Goal: Task Accomplishment & Management: Use online tool/utility

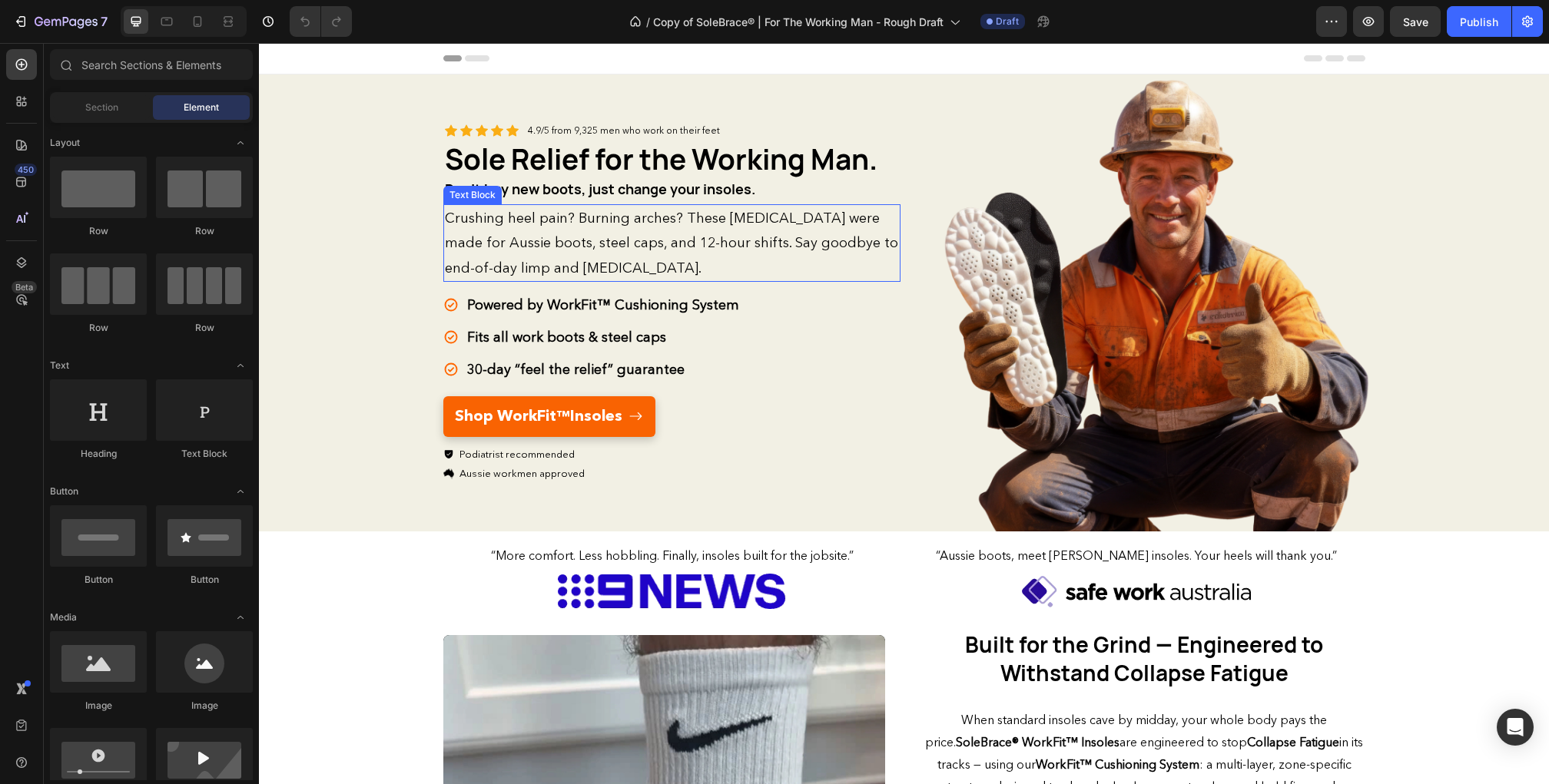
click at [597, 220] on span "Crushing heel pain? Burning arches? These [MEDICAL_DATA] were made for Aussie b…" at bounding box center [671, 243] width 453 height 66
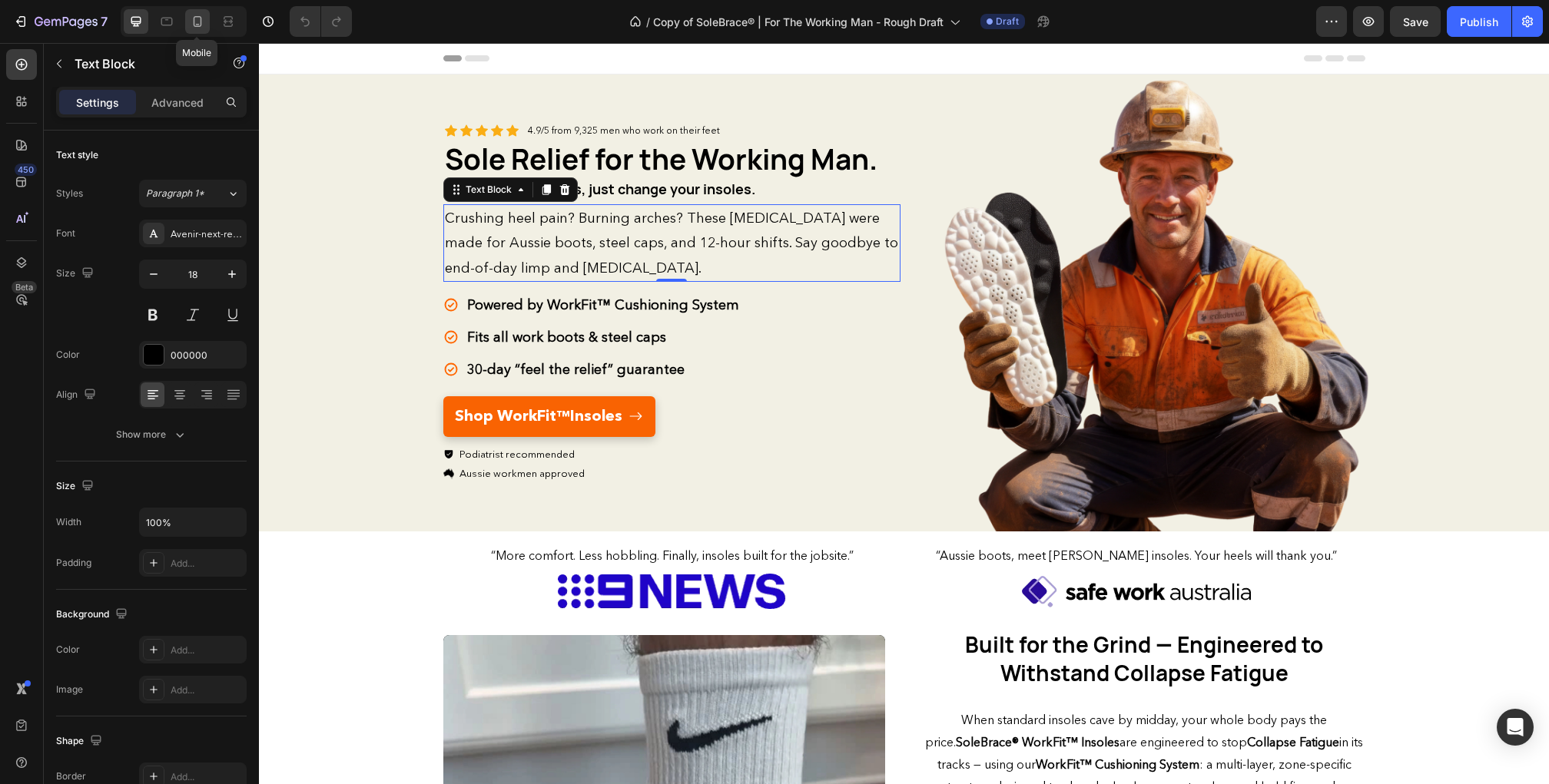
click at [199, 22] on icon at bounding box center [197, 21] width 15 height 15
type input "14"
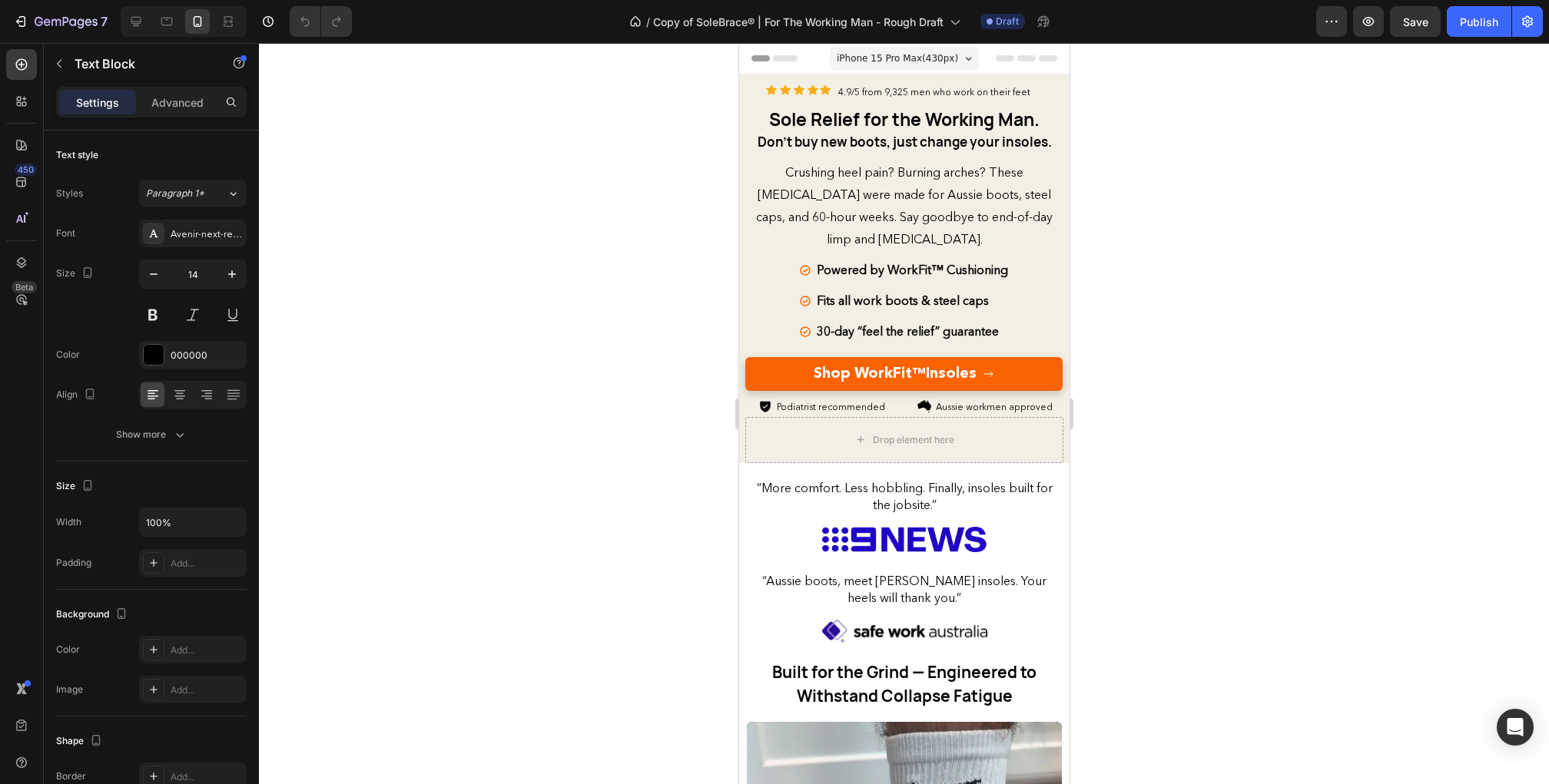
click at [1221, 530] on div at bounding box center [904, 413] width 1290 height 741
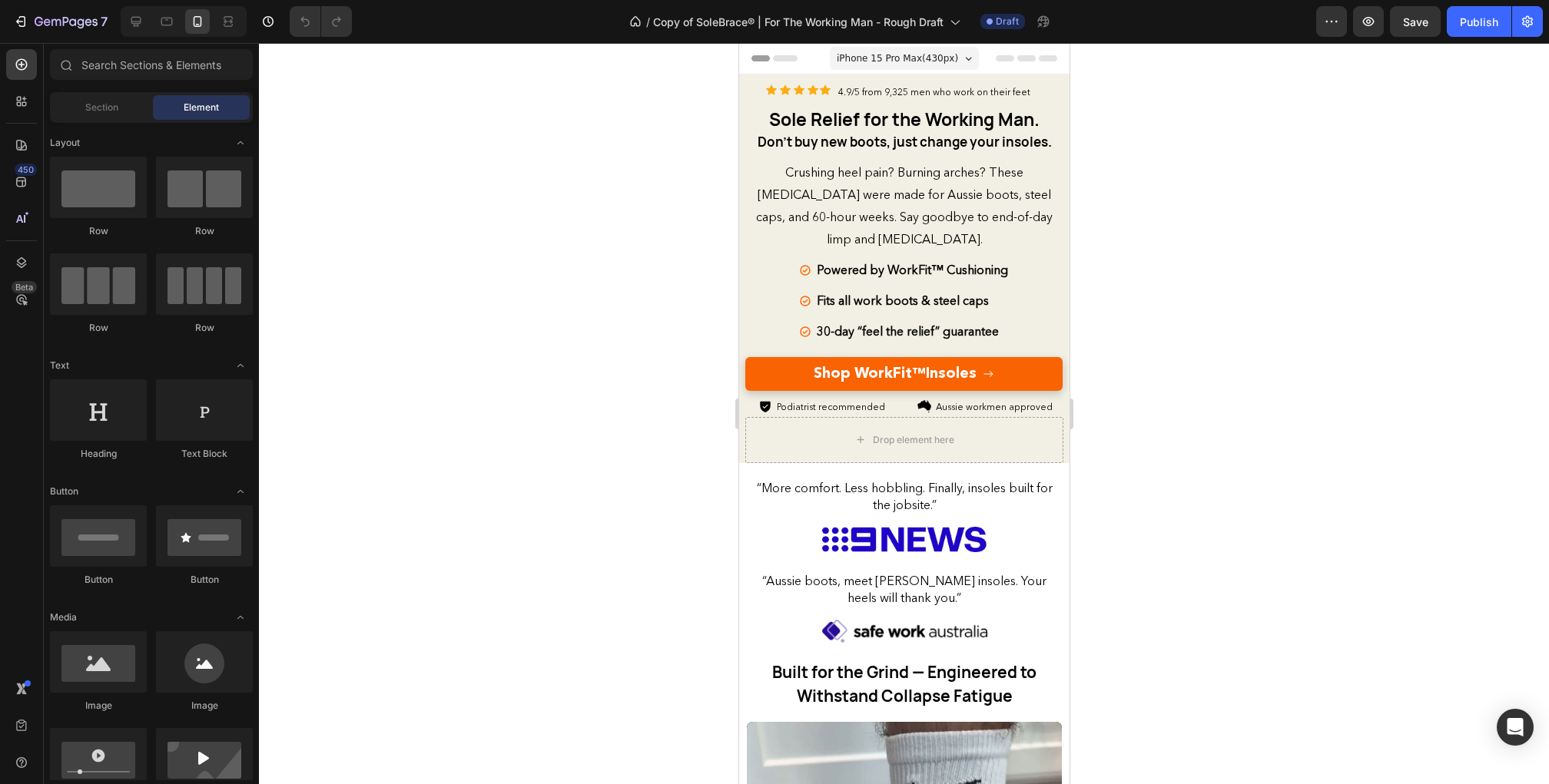
click at [1174, 522] on div at bounding box center [904, 413] width 1290 height 741
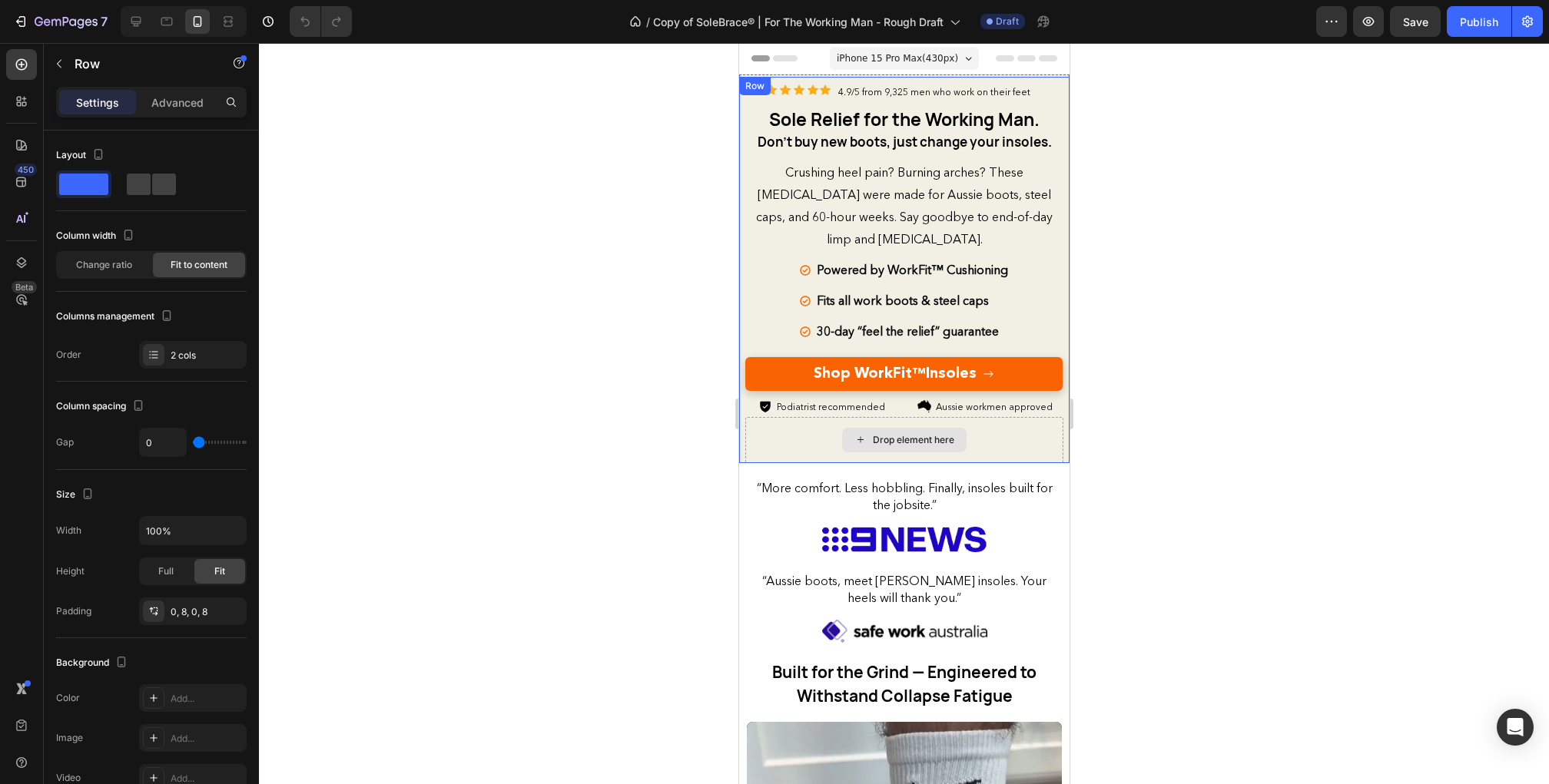
click at [993, 421] on div "Drop element here" at bounding box center [903, 440] width 318 height 46
click at [1131, 305] on div at bounding box center [904, 413] width 1290 height 741
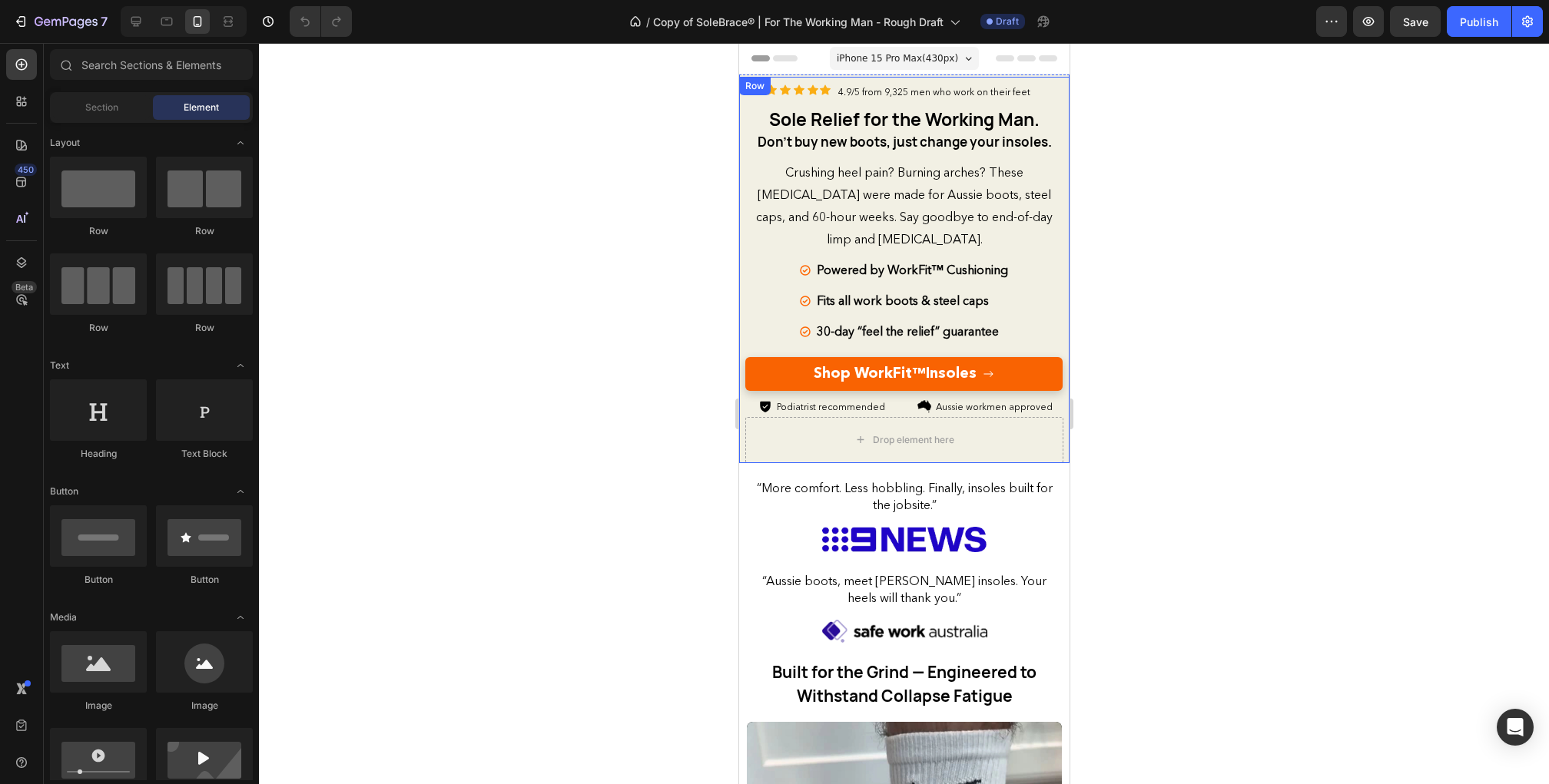
click at [575, 198] on div at bounding box center [904, 413] width 1290 height 741
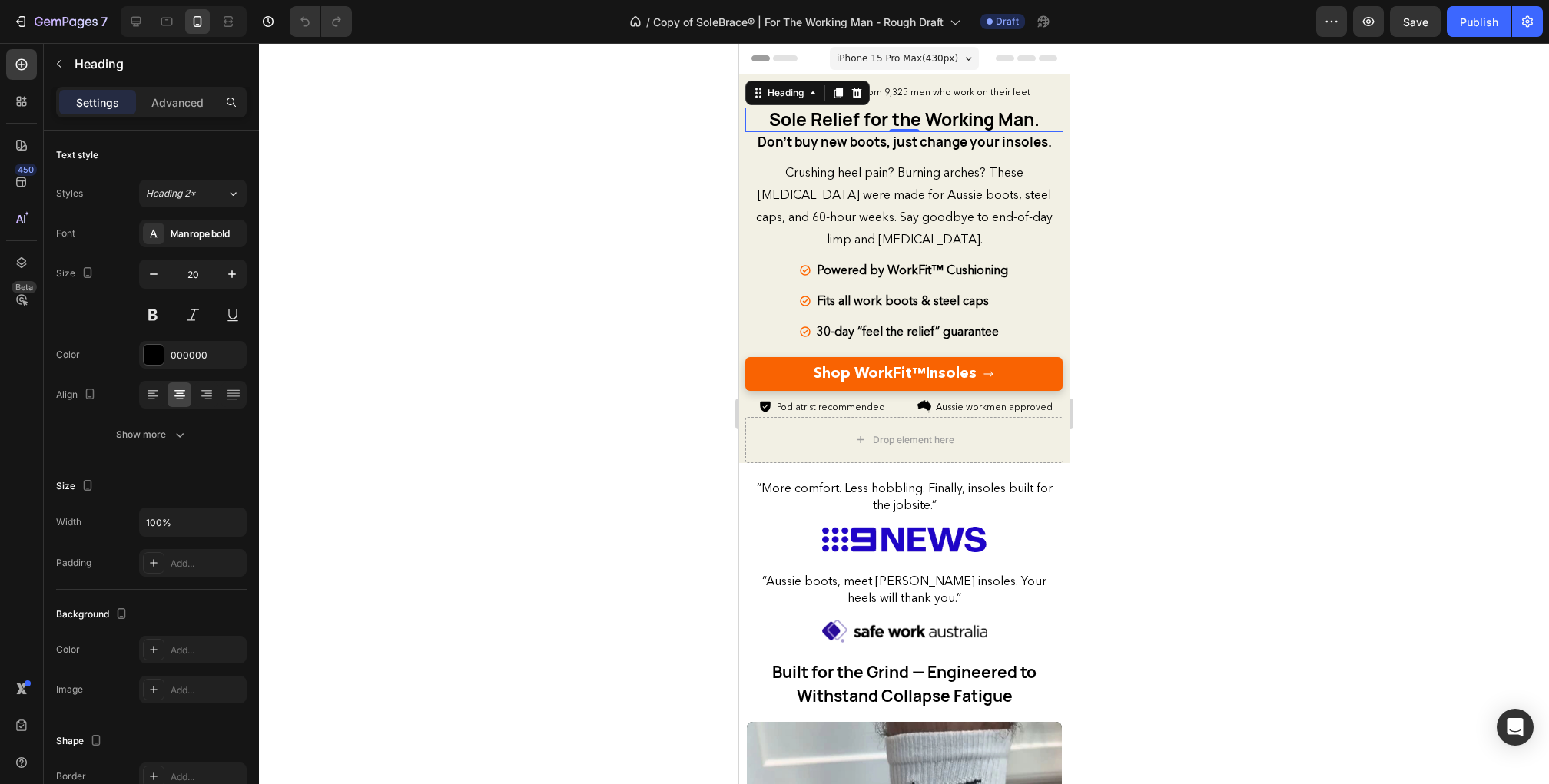
click at [805, 130] on span "Sole Relief for the Working Man." at bounding box center [903, 119] width 271 height 24
click at [659, 194] on div at bounding box center [904, 413] width 1290 height 741
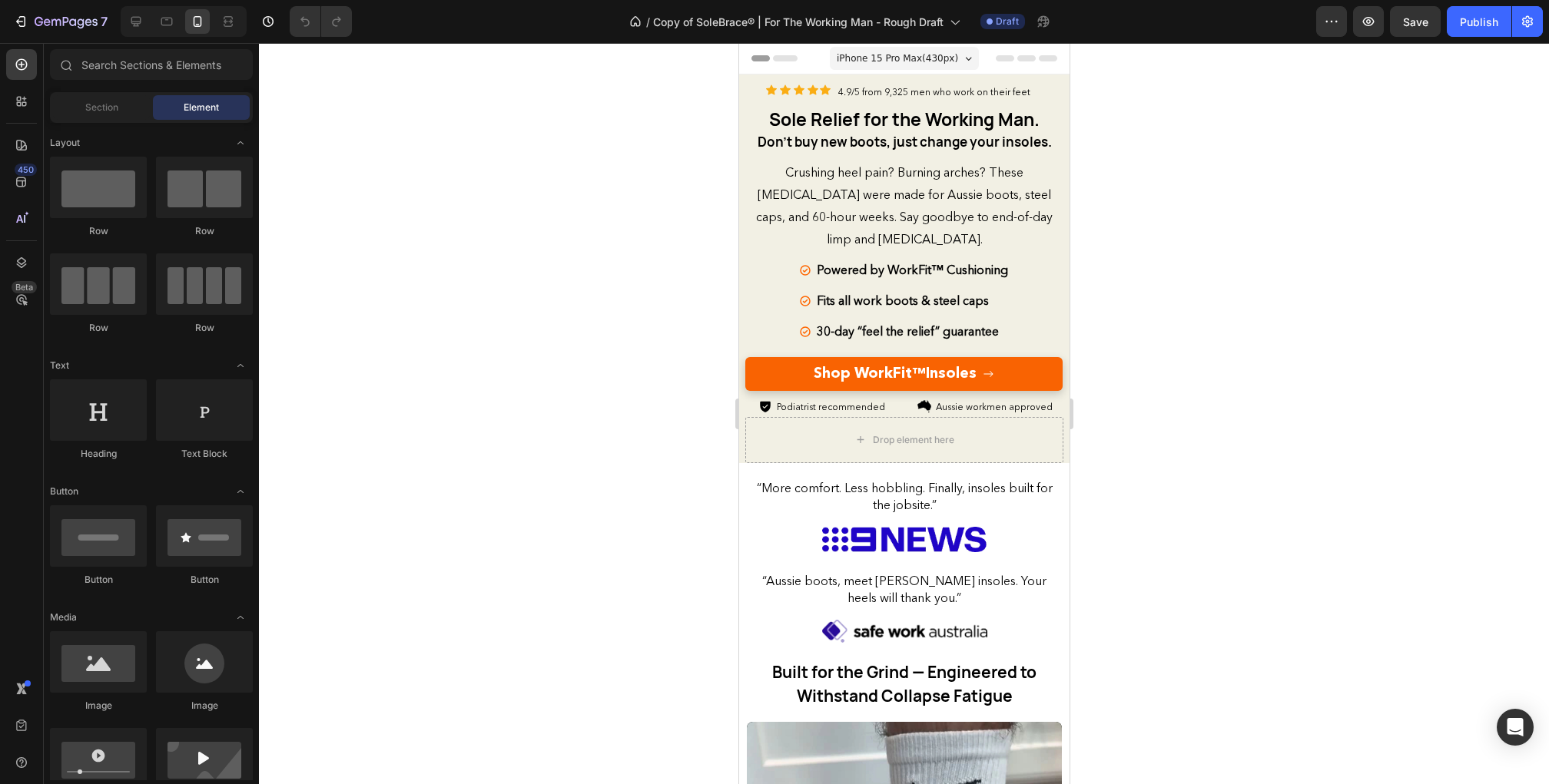
click at [867, 63] on span "iPhone 15 Pro Max ( 430 px)" at bounding box center [897, 58] width 122 height 15
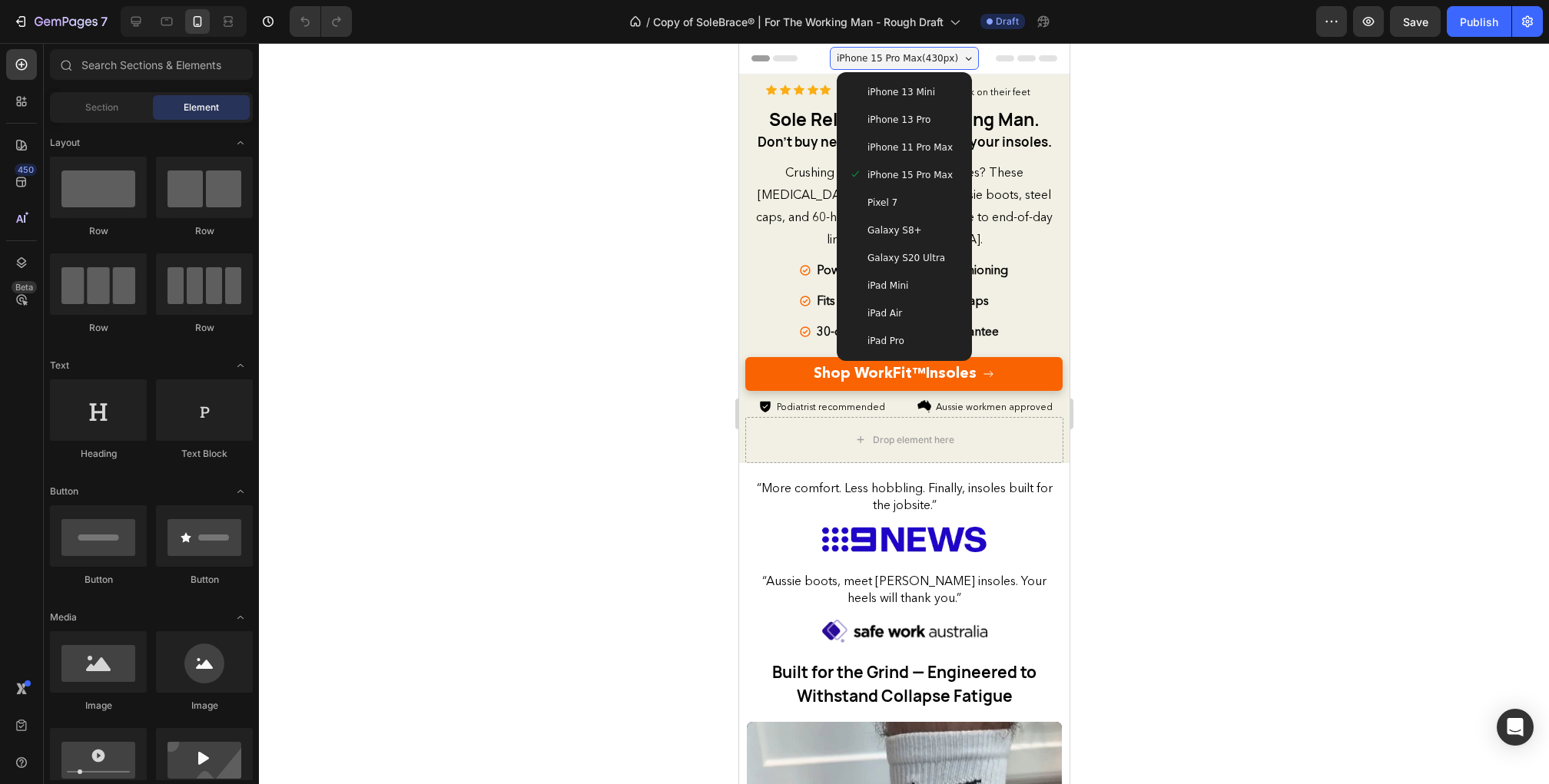
click at [863, 88] on div "iPhone 13 Mini" at bounding box center [903, 92] width 111 height 15
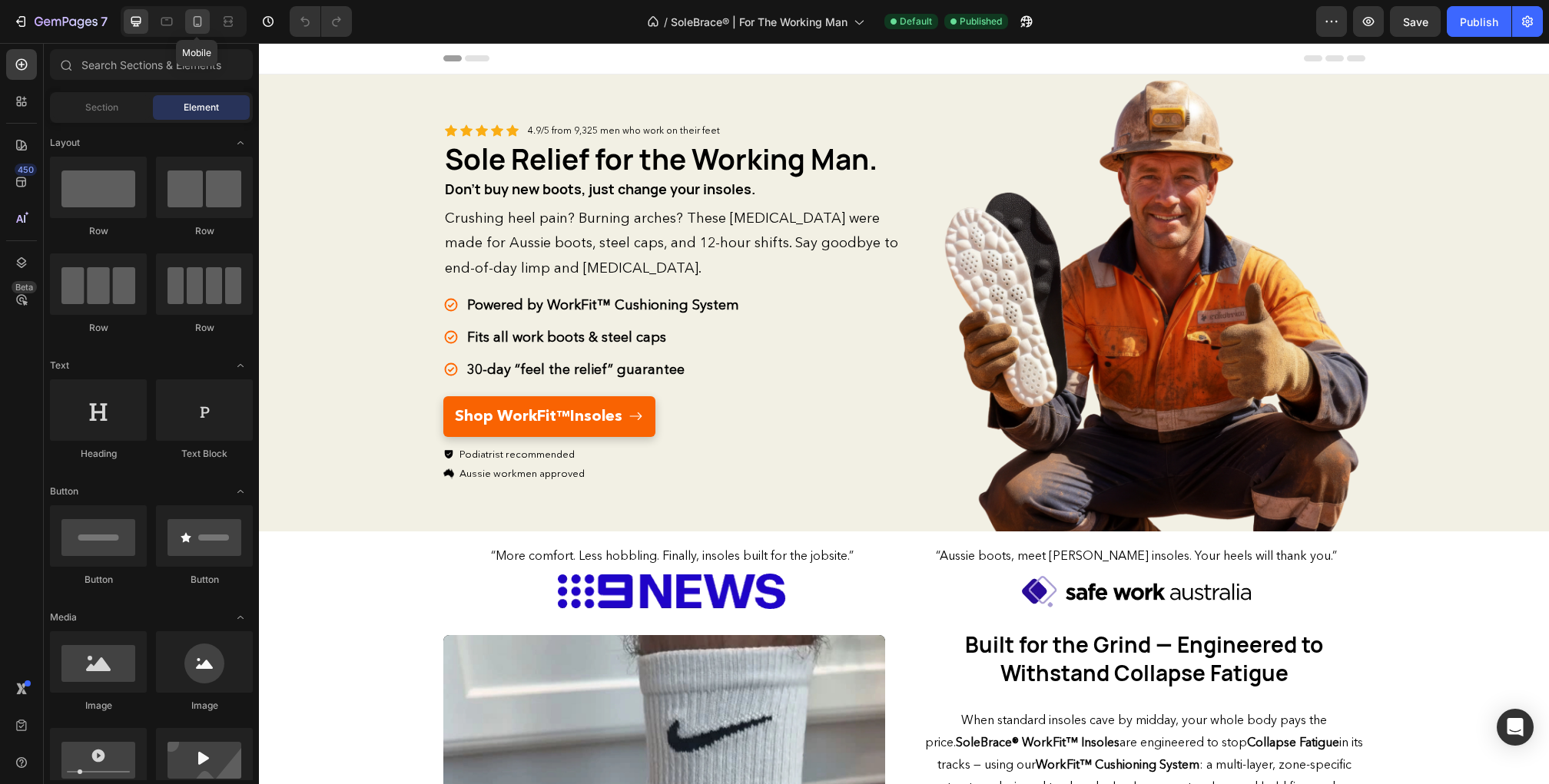
click at [200, 21] on icon at bounding box center [198, 21] width 8 height 11
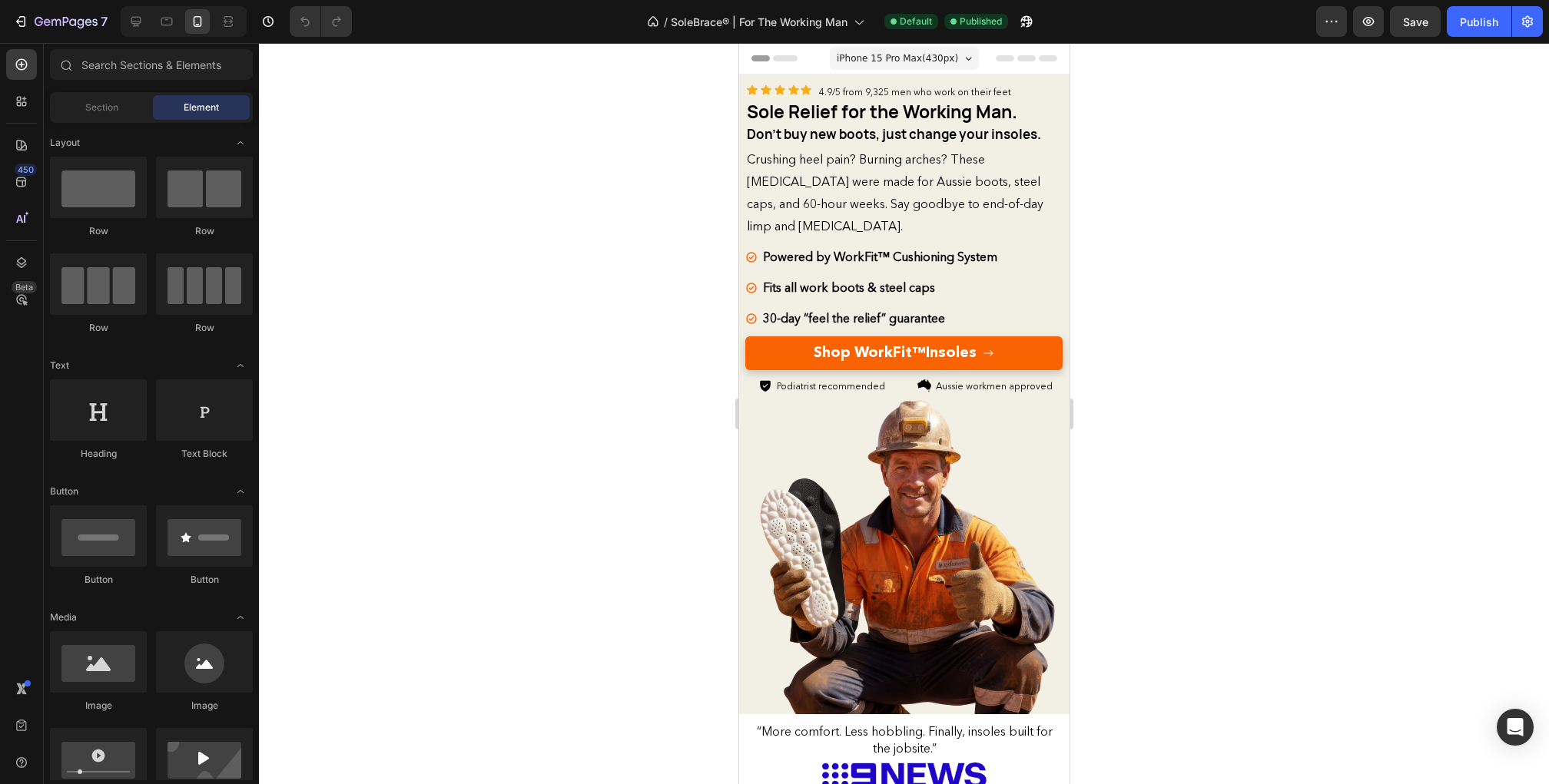
click at [855, 66] on span "iPhone 15 Pro Max ( 430 px)" at bounding box center [897, 58] width 122 height 15
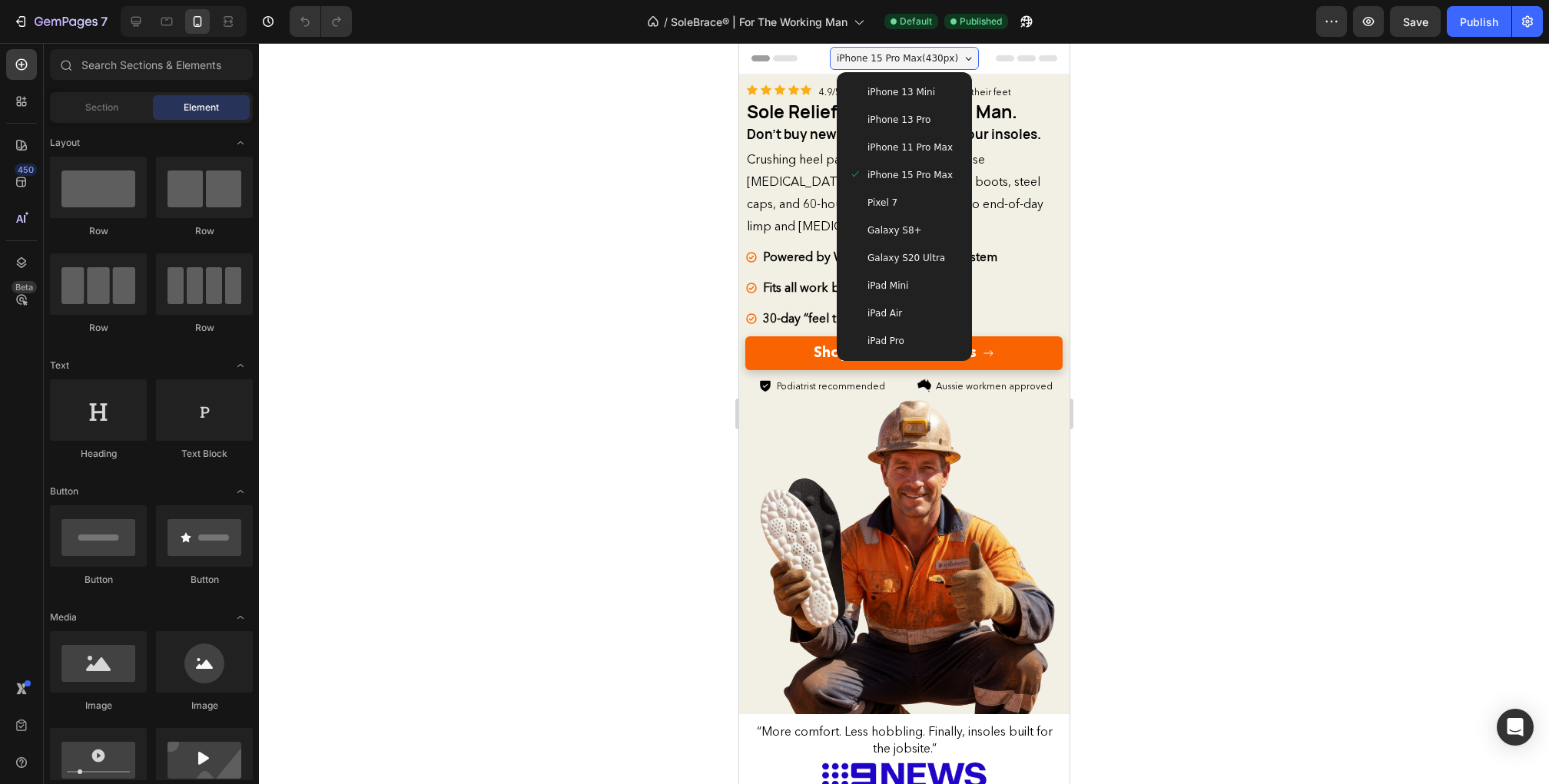
click at [855, 91] on span at bounding box center [854, 92] width 12 height 15
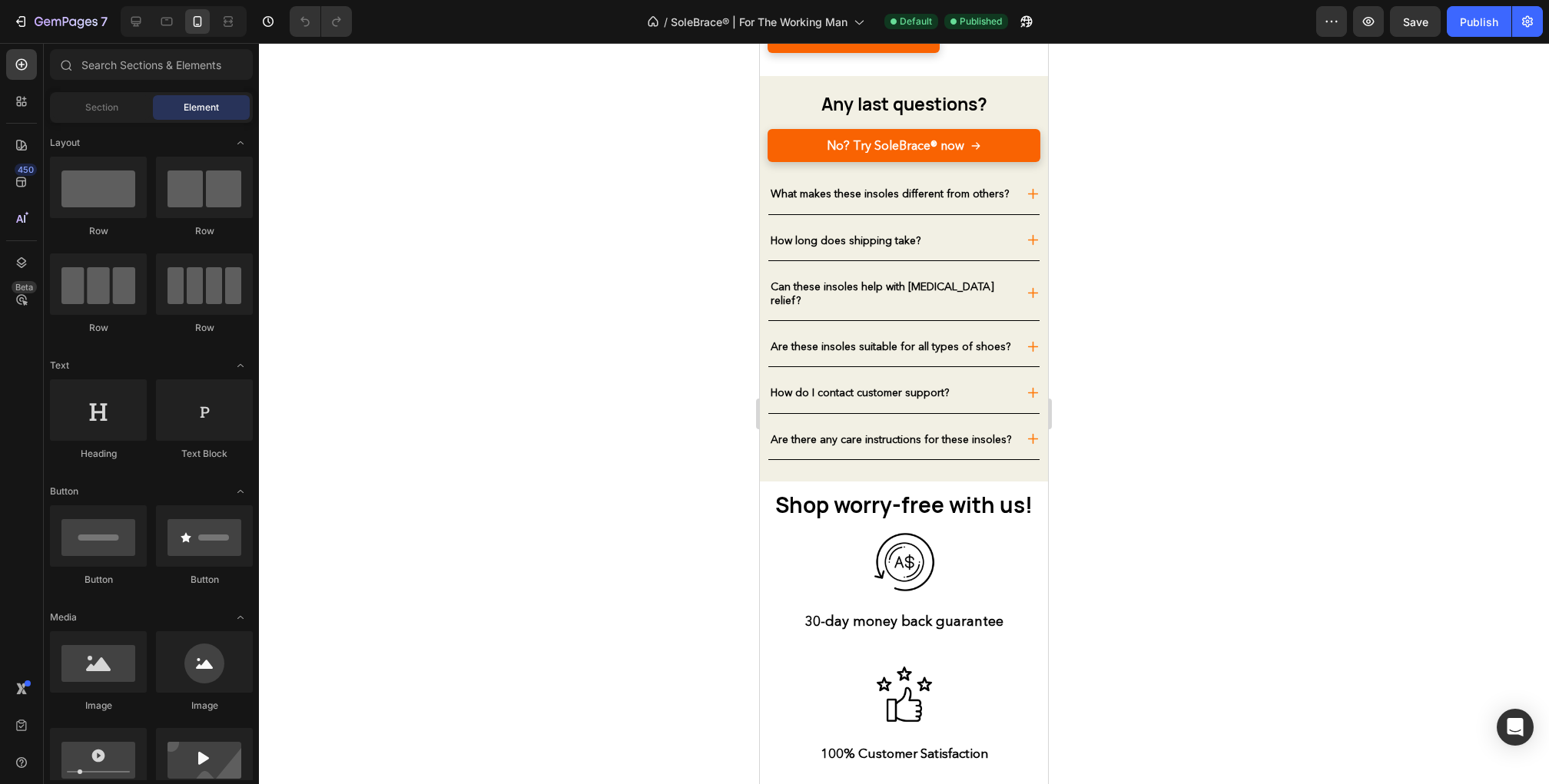
scroll to position [5834, 0]
